Goal: Task Accomplishment & Management: Complete application form

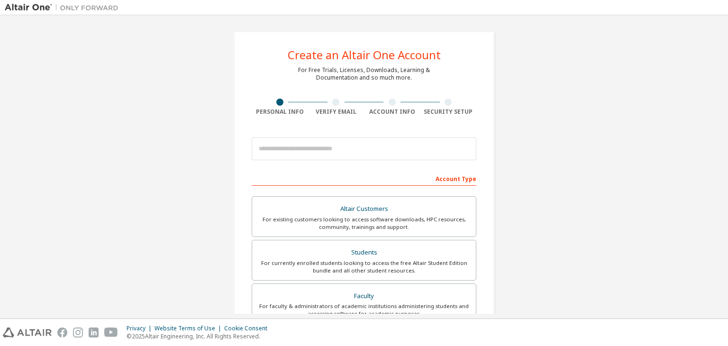
click at [576, 101] on div "Create an Altair One Account For Free Trials, Licenses, Downloads, Learning & D…" at bounding box center [364, 271] width 718 height 502
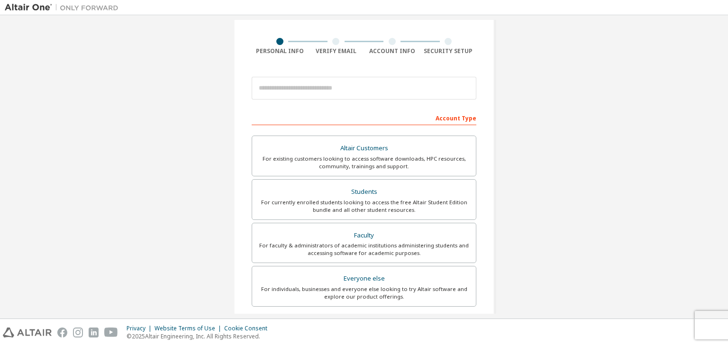
scroll to position [50, 0]
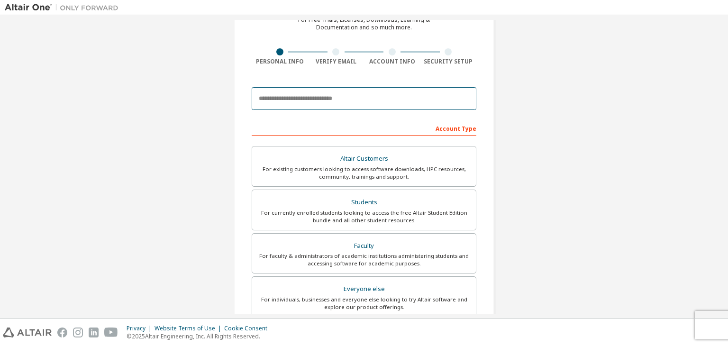
click at [343, 102] on input "email" at bounding box center [364, 98] width 225 height 23
type input "**********"
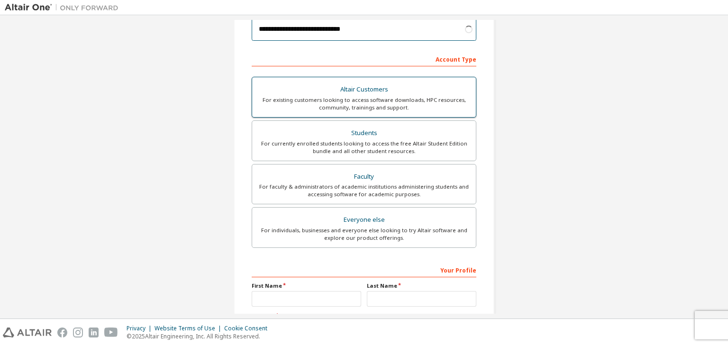
scroll to position [119, 0]
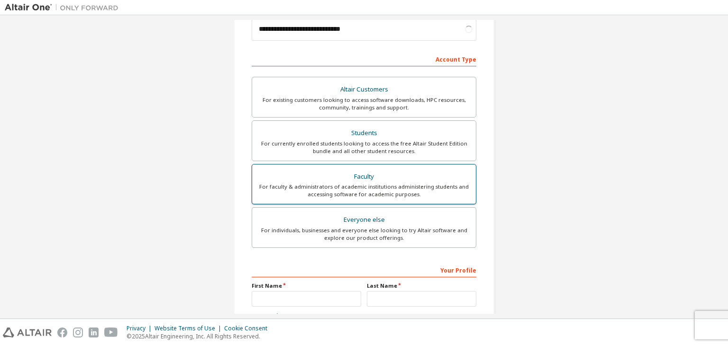
click at [374, 185] on div "For faculty & administrators of academic institutions administering students an…" at bounding box center [364, 190] width 212 height 15
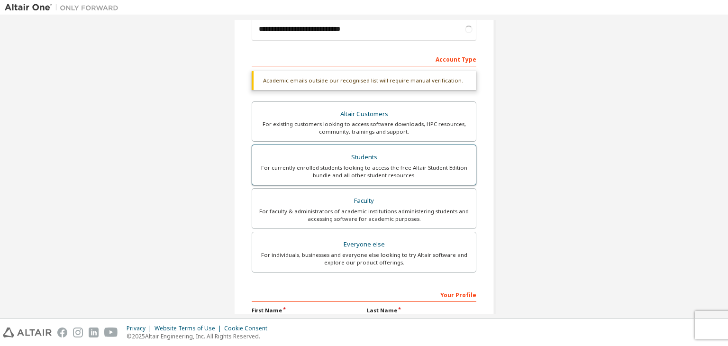
click at [362, 145] on label "Students For currently enrolled students looking to access the free Altair Stud…" at bounding box center [364, 165] width 225 height 41
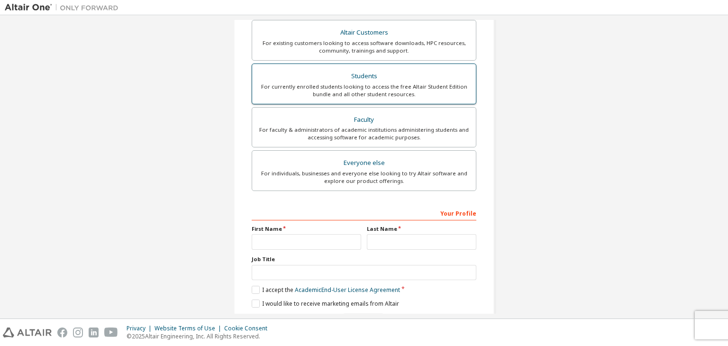
scroll to position [206, 0]
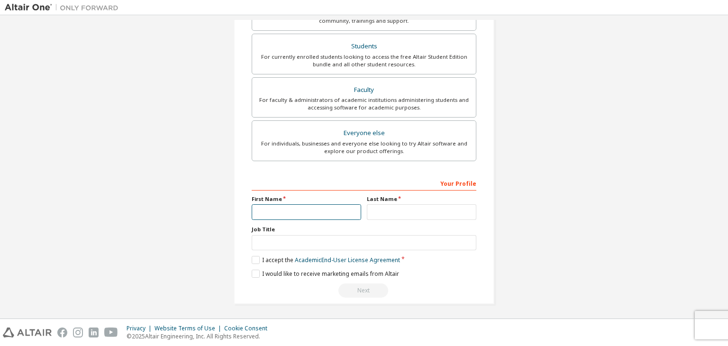
click at [276, 207] on input "text" at bounding box center [306, 212] width 109 height 16
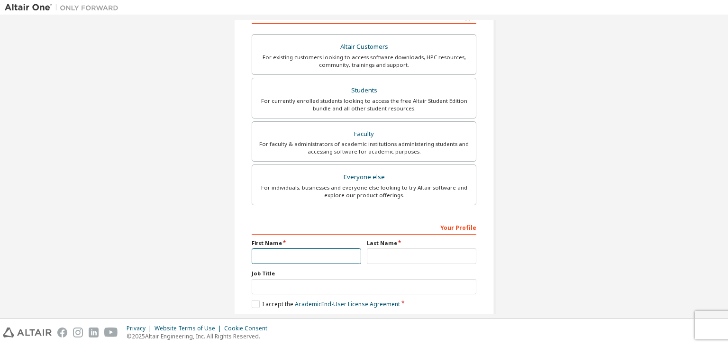
scroll to position [163, 0]
type input "******"
click at [381, 249] on input "text" at bounding box center [421, 255] width 109 height 16
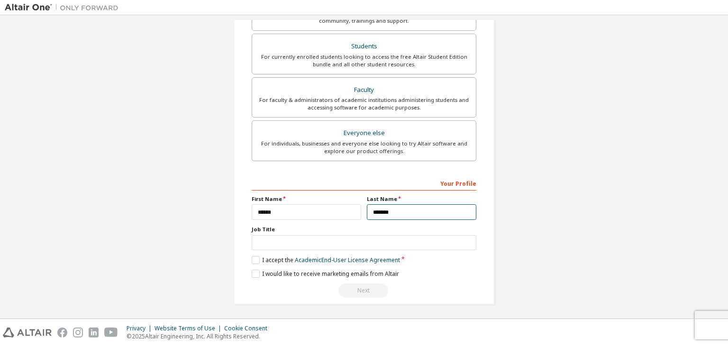
type input "*******"
click at [294, 246] on input "text" at bounding box center [364, 243] width 225 height 16
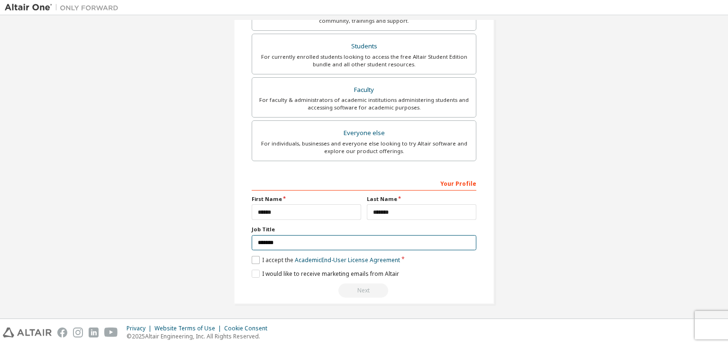
type input "*******"
click at [254, 257] on label "I accept the Academic End-User License Agreement" at bounding box center [326, 260] width 148 height 8
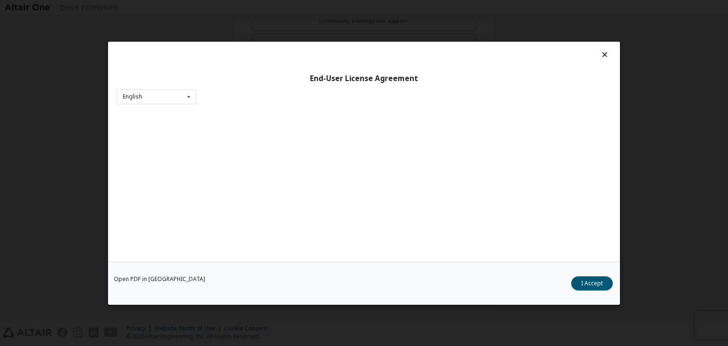
scroll to position [15, 0]
click at [588, 278] on button "I Accept" at bounding box center [592, 283] width 42 height 14
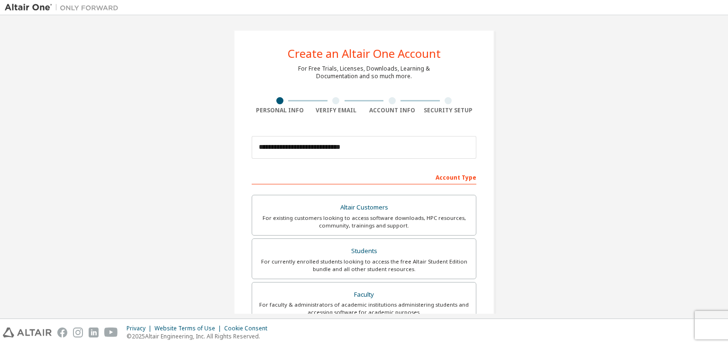
scroll to position [206, 0]
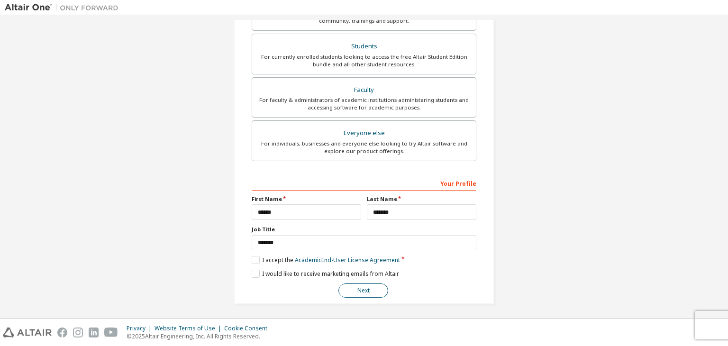
click at [373, 290] on button "Next" at bounding box center [363, 290] width 50 height 14
click at [363, 288] on button "Next" at bounding box center [363, 290] width 50 height 14
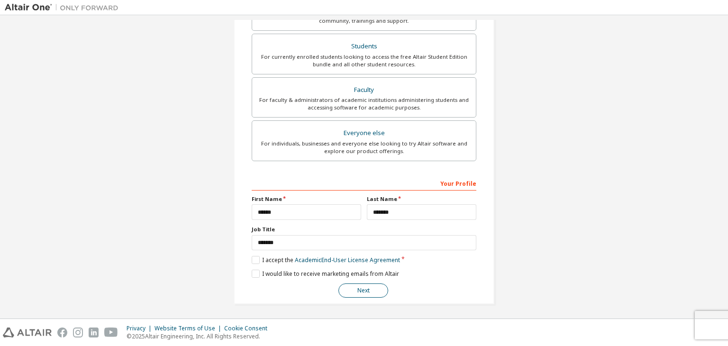
click at [363, 288] on div "Next" at bounding box center [364, 290] width 225 height 14
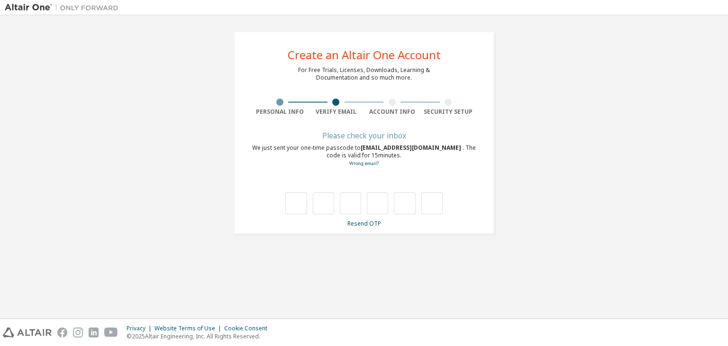
scroll to position [0, 0]
type input "*"
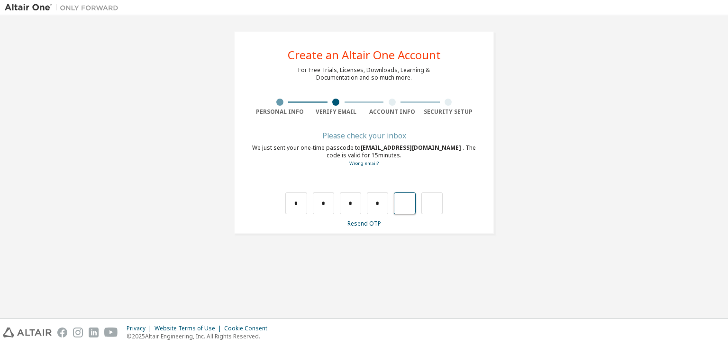
type input "*"
click at [296, 206] on input "text" at bounding box center [295, 203] width 21 height 22
type input "*"
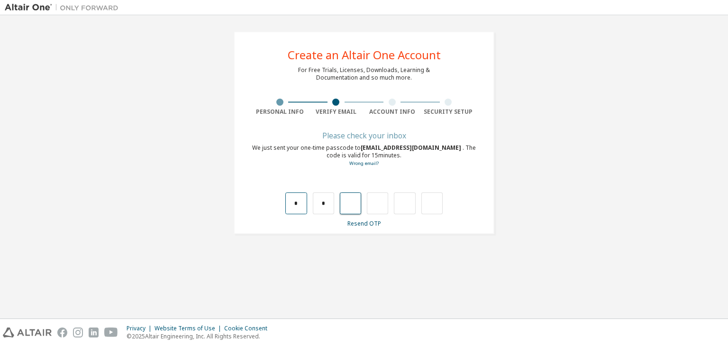
type input "*"
